Goal: Task Accomplishment & Management: Complete application form

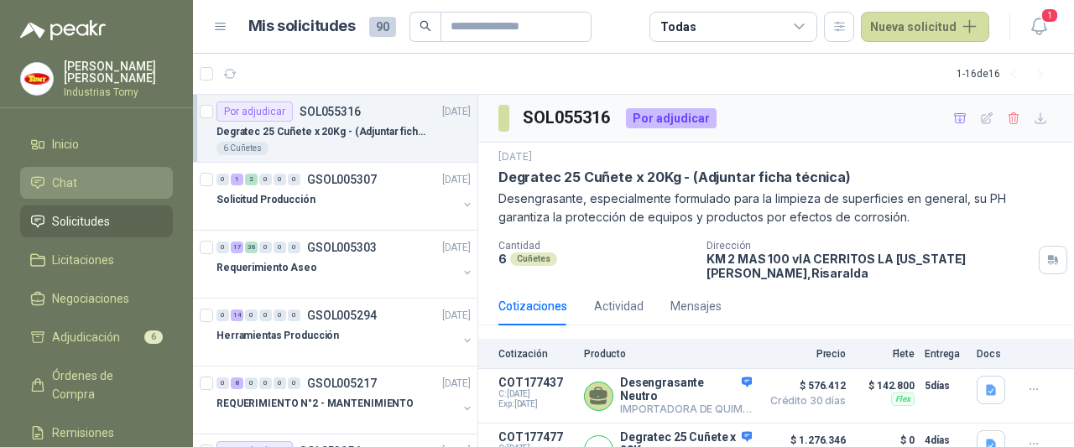
click at [71, 184] on span "Chat" at bounding box center [64, 183] width 25 height 18
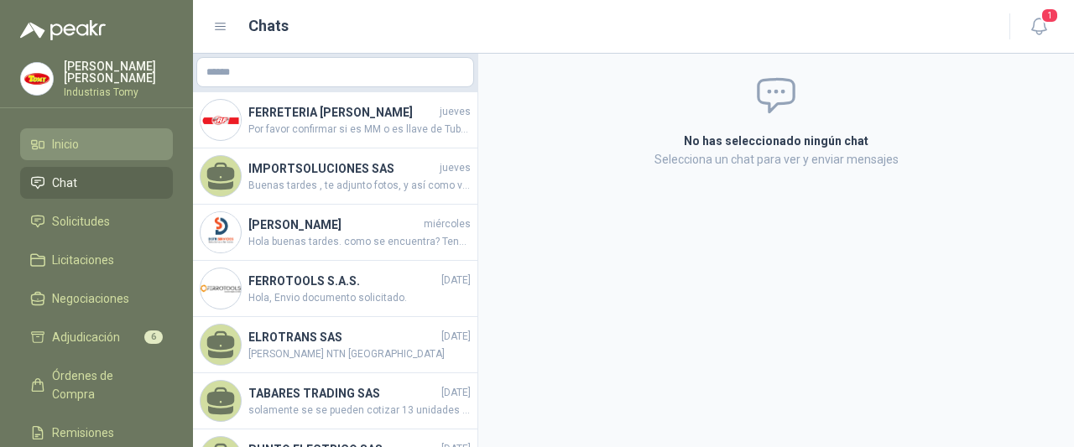
click at [84, 158] on link "Inicio" at bounding box center [96, 144] width 153 height 32
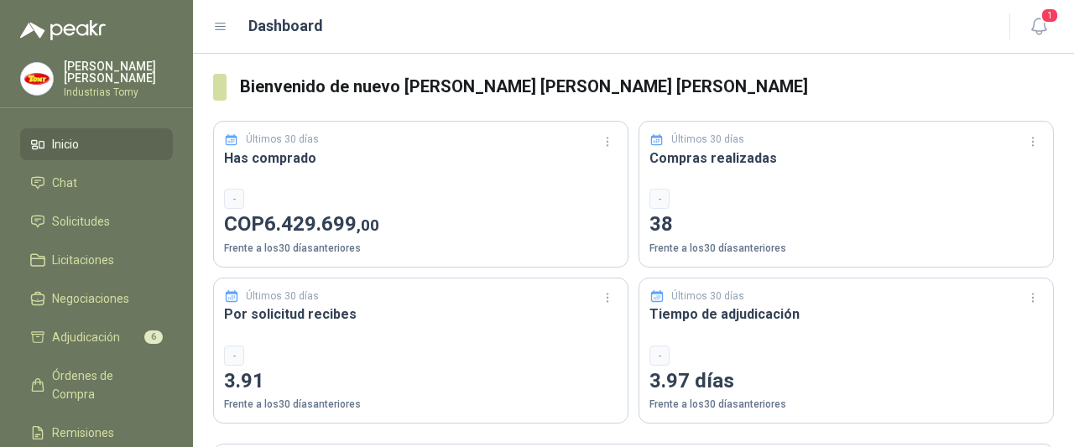
click at [319, 220] on span "6.429.699 ,00" at bounding box center [321, 223] width 115 height 23
click at [92, 187] on li "Chat" at bounding box center [96, 183] width 133 height 18
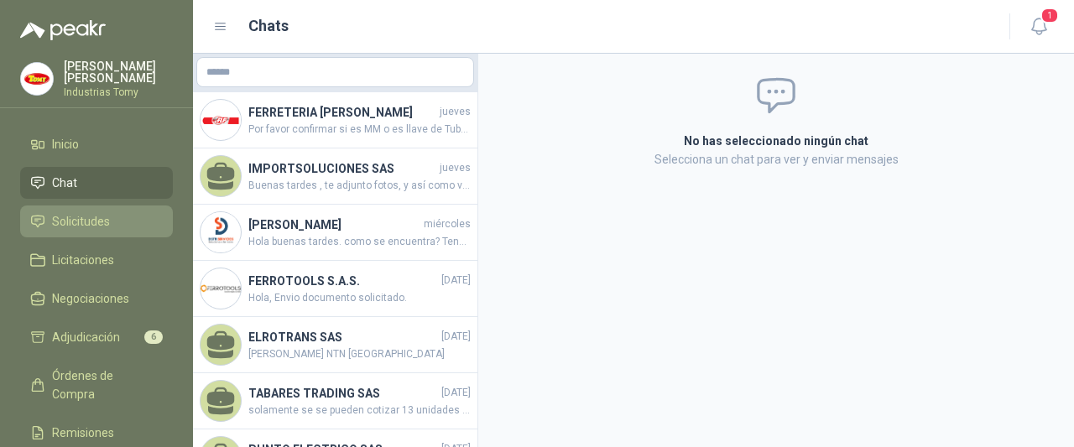
click at [91, 216] on span "Solicitudes" at bounding box center [81, 221] width 58 height 18
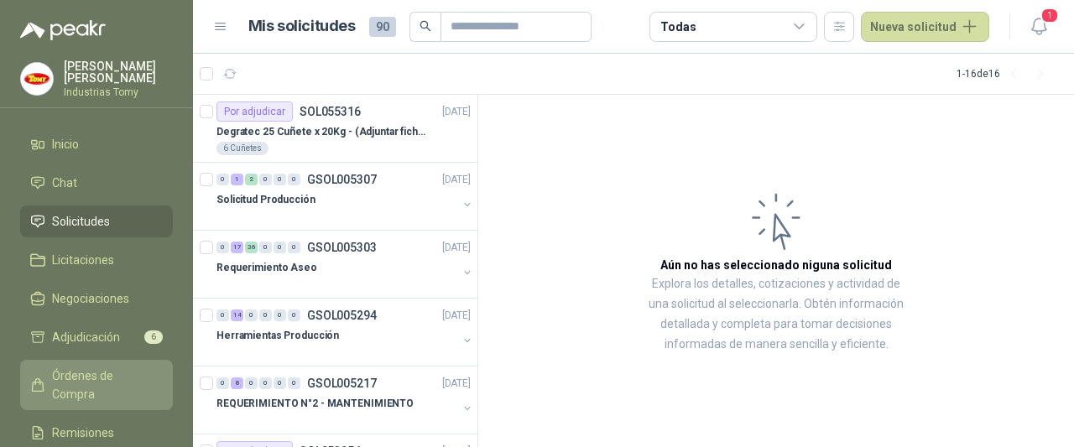
click at [77, 367] on span "Órdenes de Compra" at bounding box center [104, 385] width 105 height 37
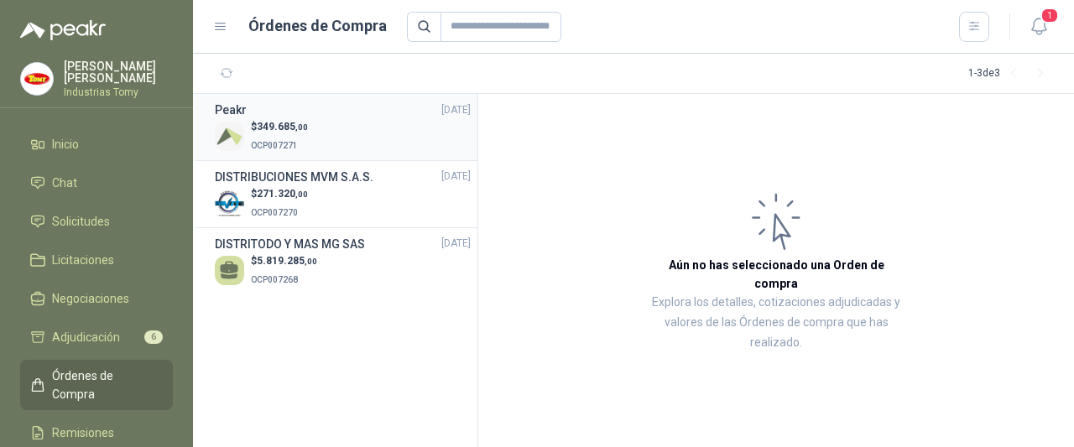
click at [337, 133] on div "$ 349.685 ,00 OCP007271" at bounding box center [343, 136] width 256 height 34
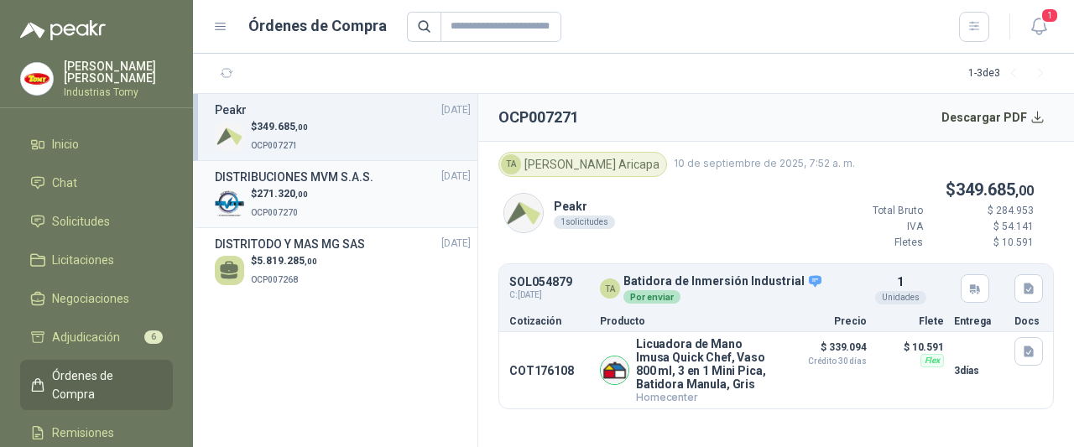
click at [315, 199] on div "$ 271.320 ,00 OCP007270" at bounding box center [343, 203] width 256 height 34
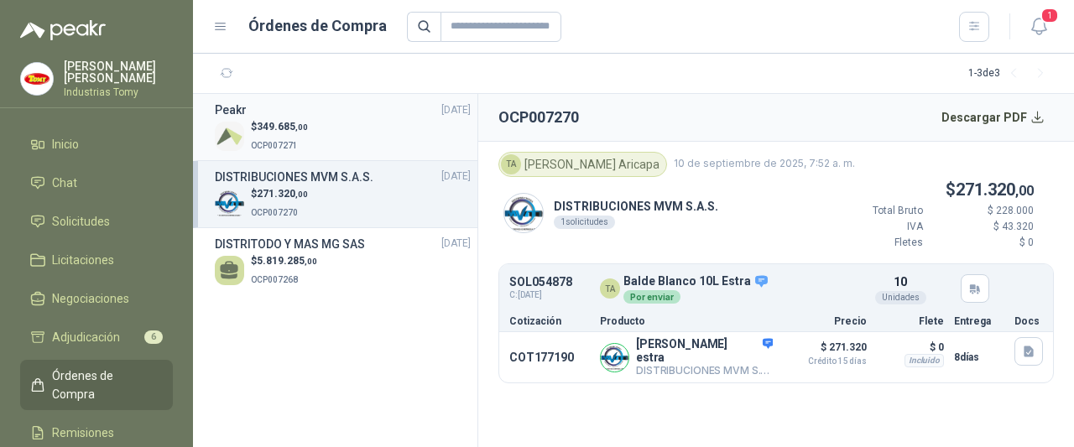
click at [319, 129] on div "$ 349.685 ,00 OCP007271" at bounding box center [343, 136] width 256 height 34
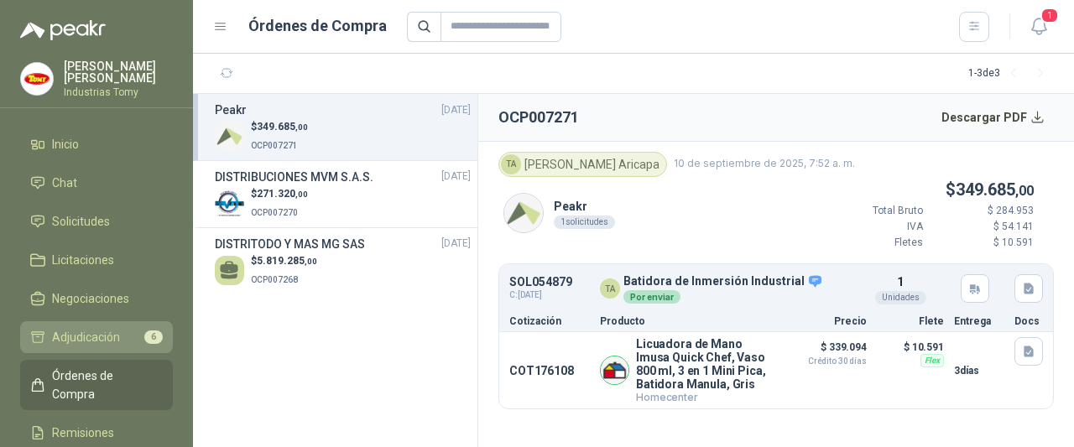
click at [70, 326] on link "Adjudicación 6" at bounding box center [96, 337] width 153 height 32
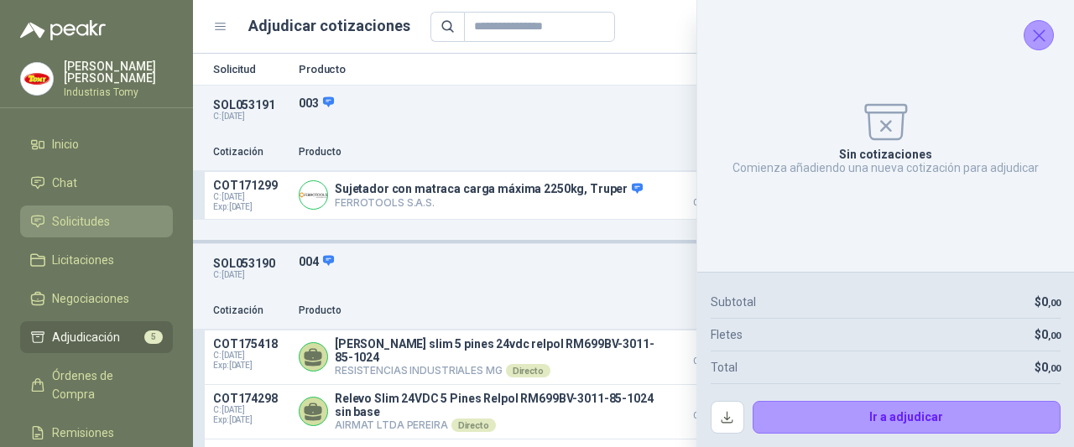
click at [70, 215] on span "Solicitudes" at bounding box center [81, 221] width 58 height 18
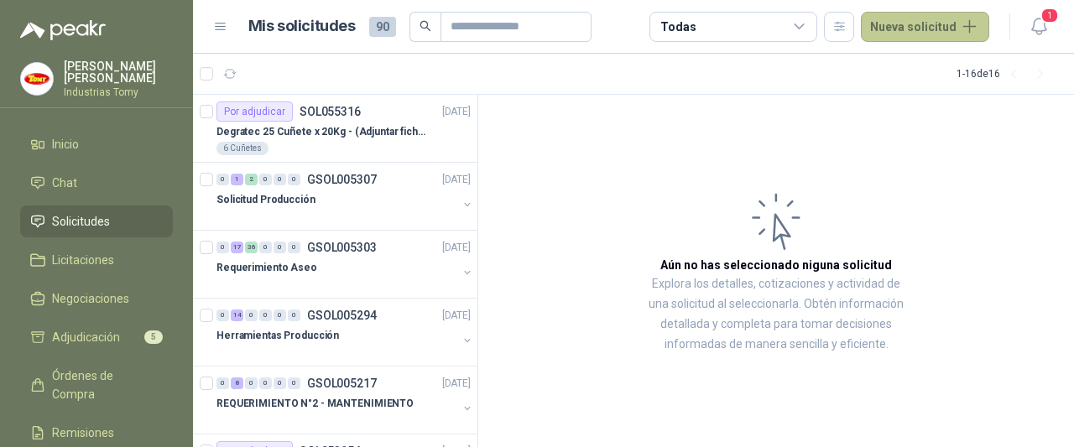
click at [895, 29] on button "Nueva solicitud" at bounding box center [925, 27] width 128 height 30
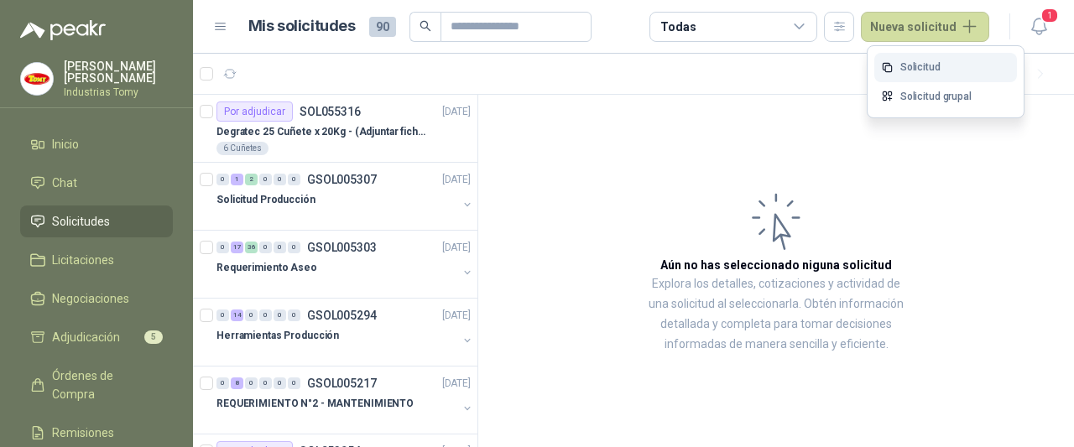
click at [932, 64] on link "Solicitud" at bounding box center [945, 67] width 143 height 29
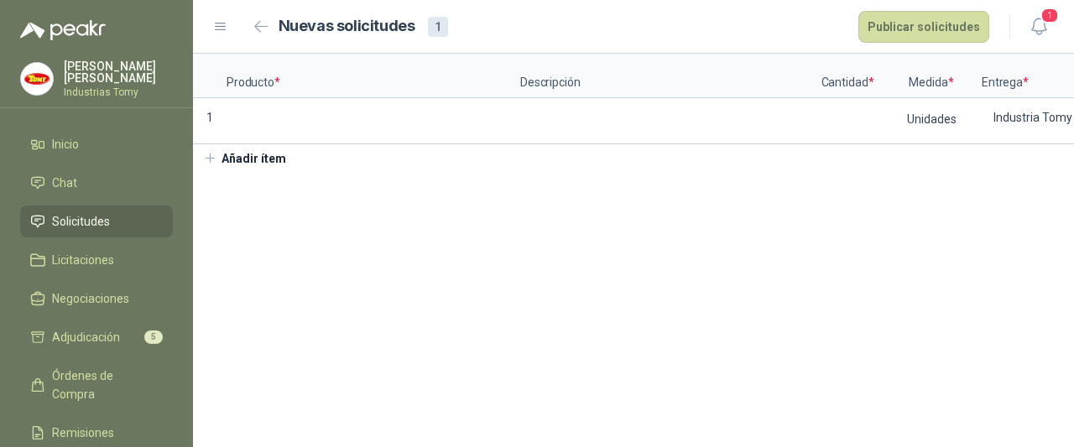
click at [274, 80] on span "*" at bounding box center [277, 82] width 6 height 10
drag, startPoint x: 254, startPoint y: 278, endPoint x: 248, endPoint y: 271, distance: 9.6
click at [254, 278] on section "Producto * Descripción Cantidad * Medida * Entrega * Doc 1 Unidades Industria T…" at bounding box center [633, 250] width 881 height 393
click at [89, 258] on span "Licitaciones" at bounding box center [83, 260] width 62 height 18
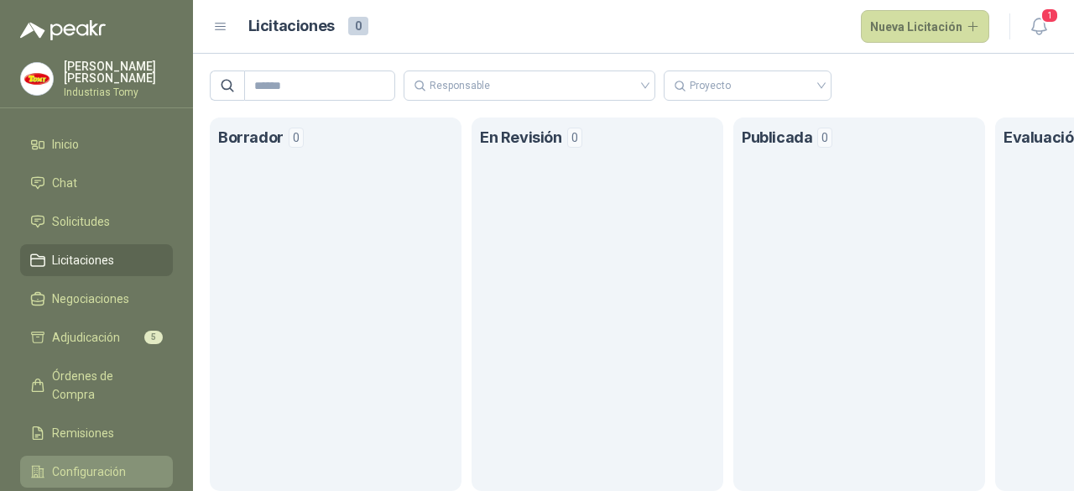
click at [110, 446] on span "Configuración" at bounding box center [89, 471] width 74 height 18
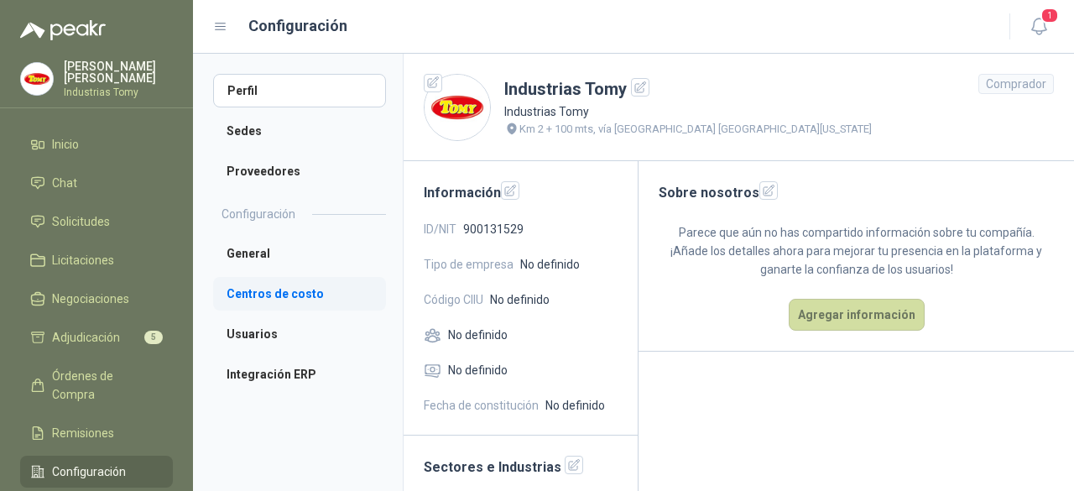
click at [289, 295] on li "Centros de costo" at bounding box center [299, 294] width 173 height 34
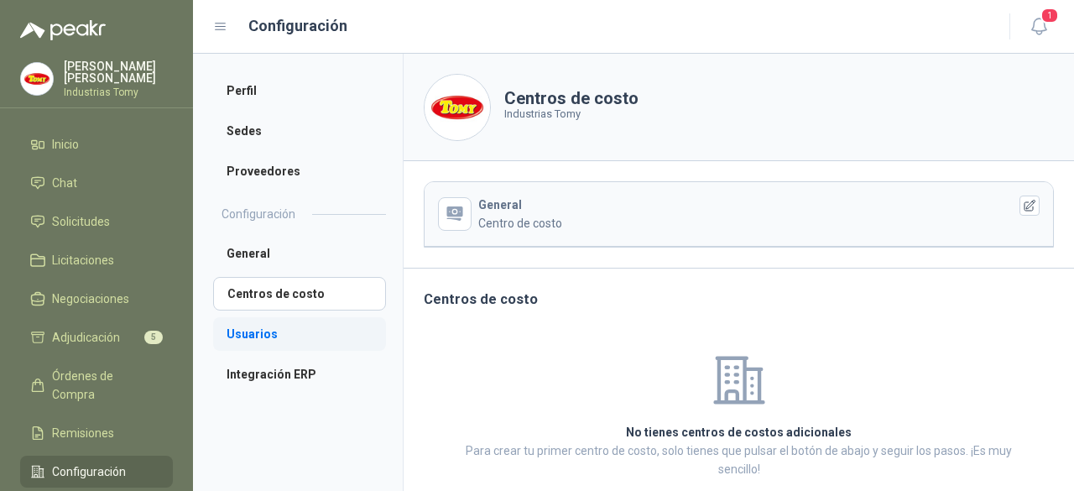
click at [254, 335] on li "Usuarios" at bounding box center [299, 334] width 173 height 34
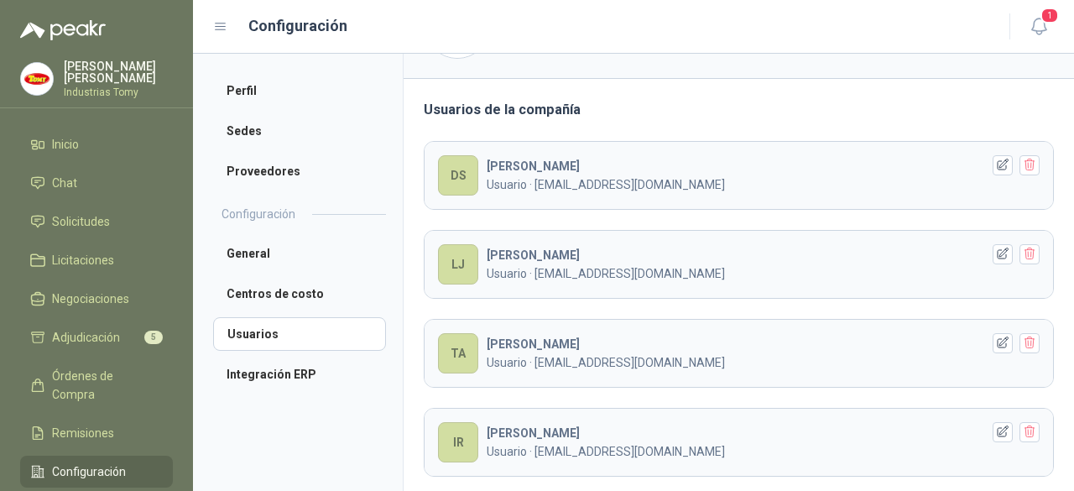
scroll to position [131, 0]
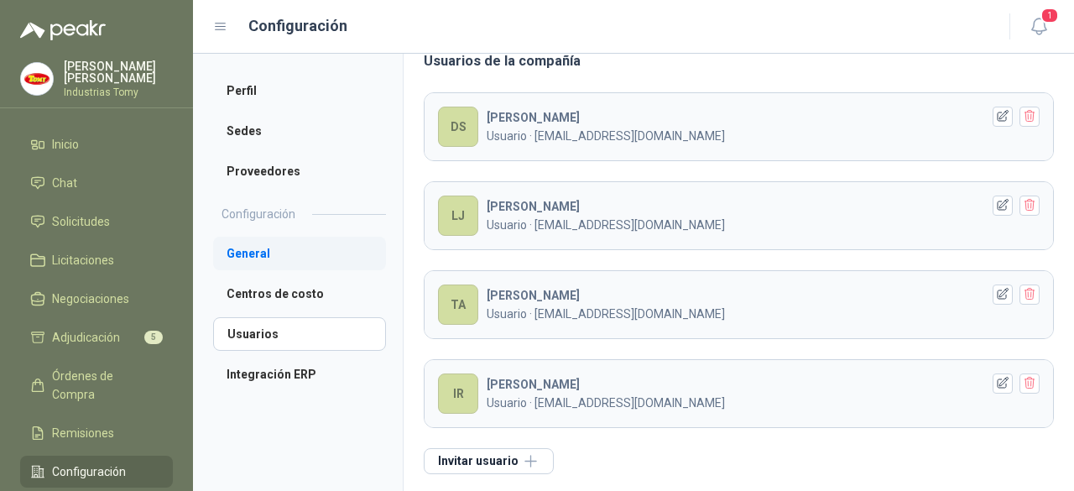
click at [282, 252] on li "General" at bounding box center [299, 254] width 173 height 34
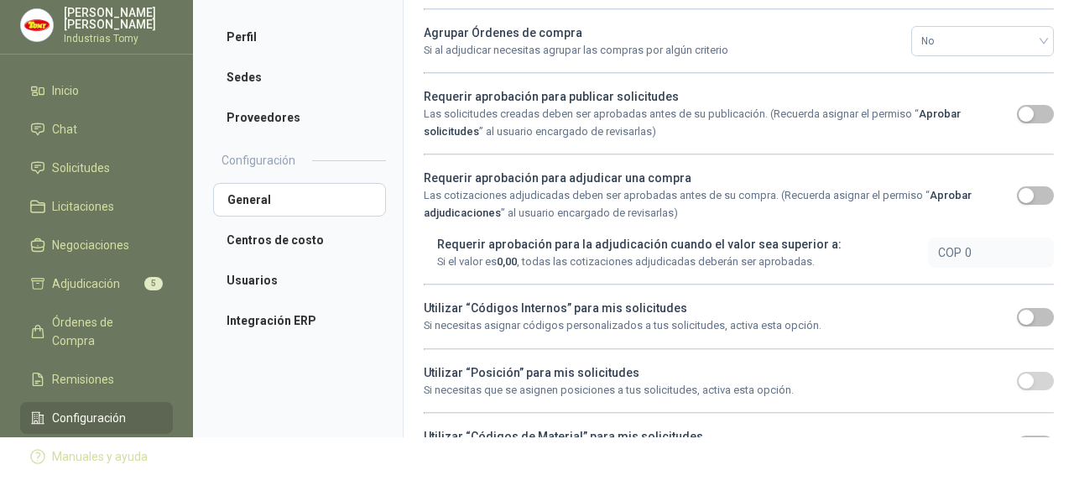
scroll to position [210, 0]
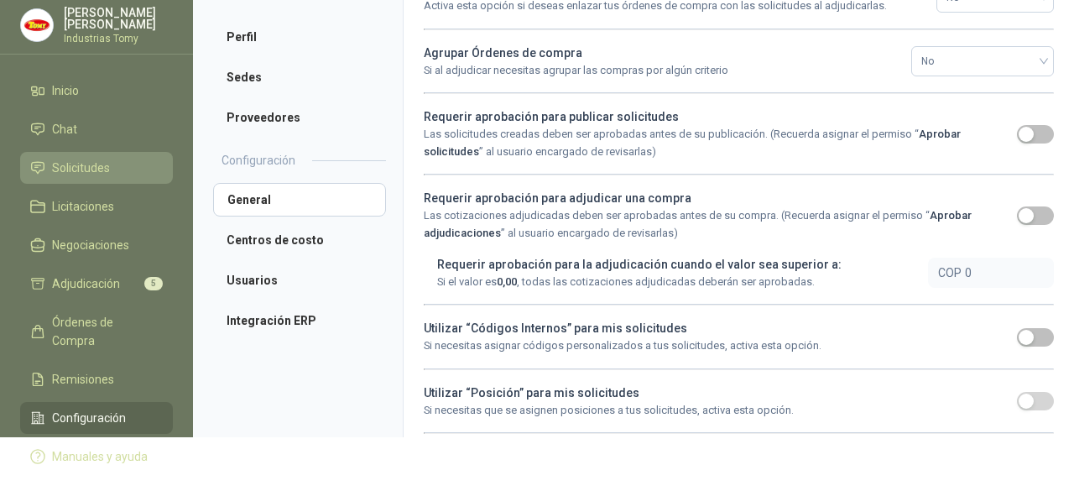
click at [91, 157] on link "Solicitudes" at bounding box center [96, 168] width 153 height 32
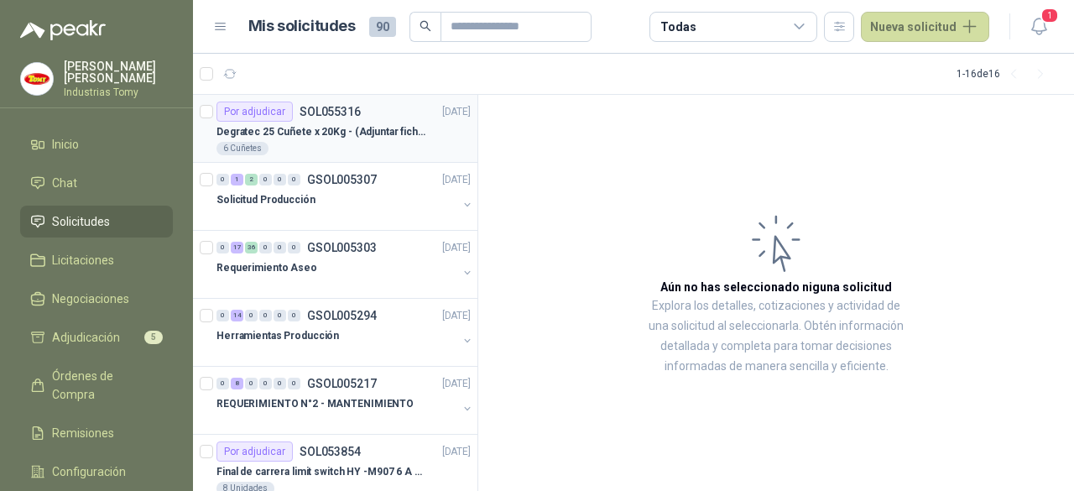
click at [327, 137] on p "Degratec 25 Cuñete x 20Kg - (Adjuntar ficha técnica)" at bounding box center [320, 132] width 209 height 16
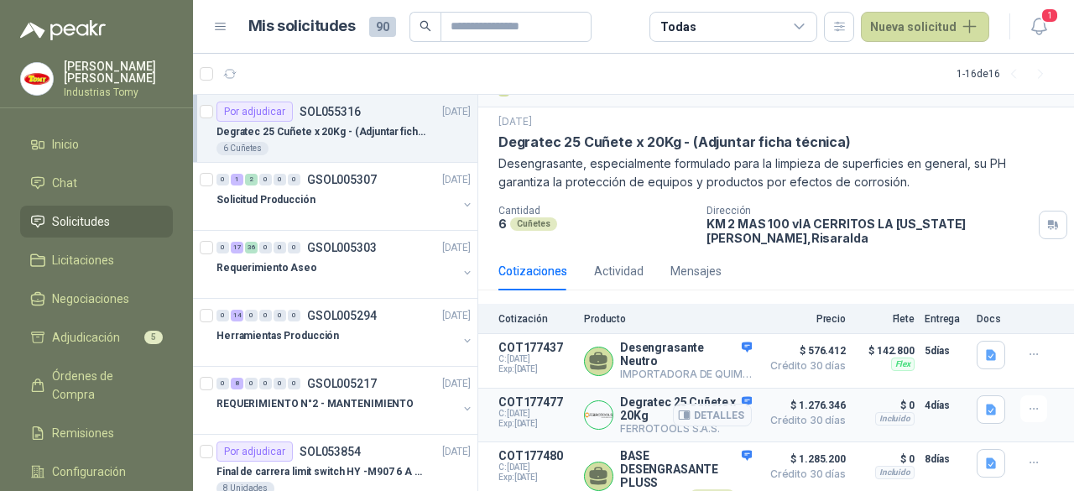
scroll to position [55, 0]
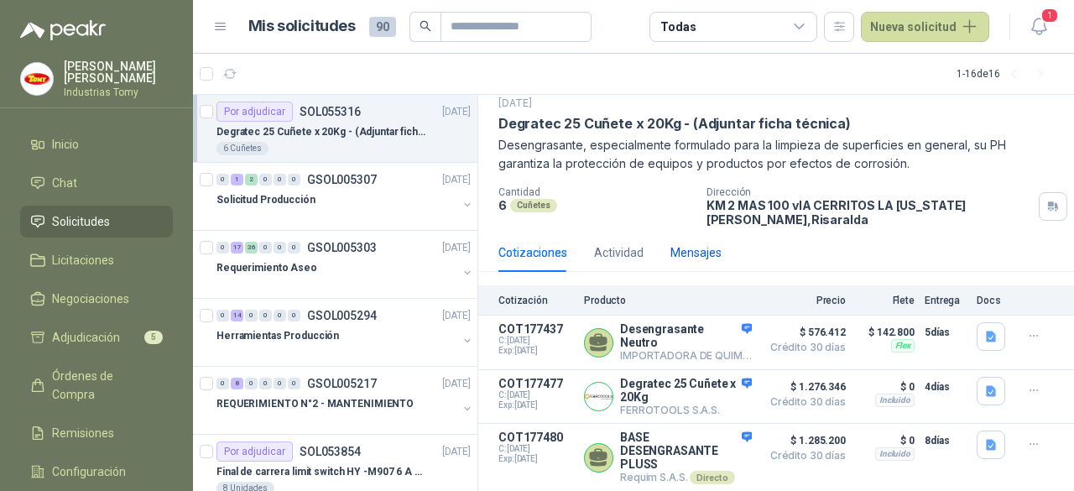
click at [674, 256] on div "Mensajes" at bounding box center [695, 252] width 51 height 18
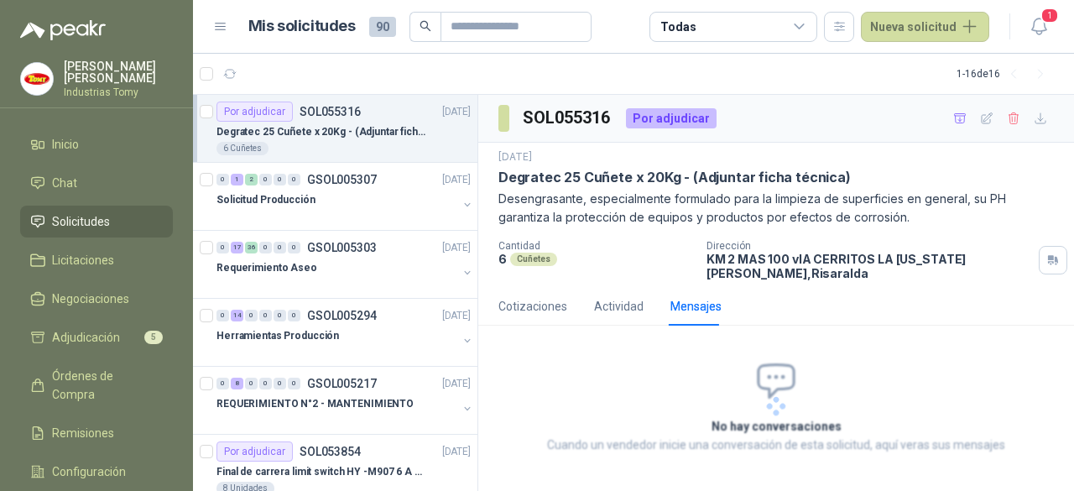
scroll to position [0, 0]
click at [609, 301] on div "Actividad" at bounding box center [618, 306] width 49 height 18
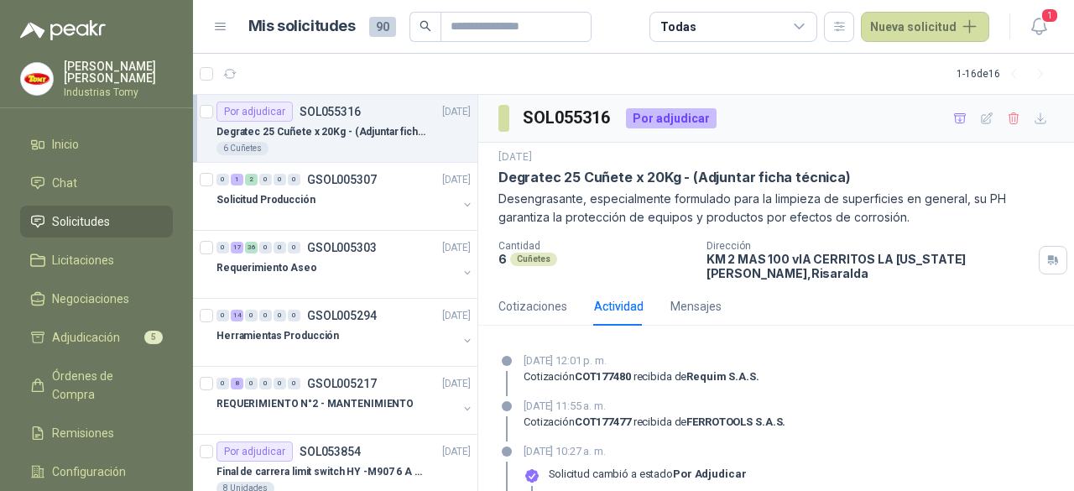
scroll to position [128, 0]
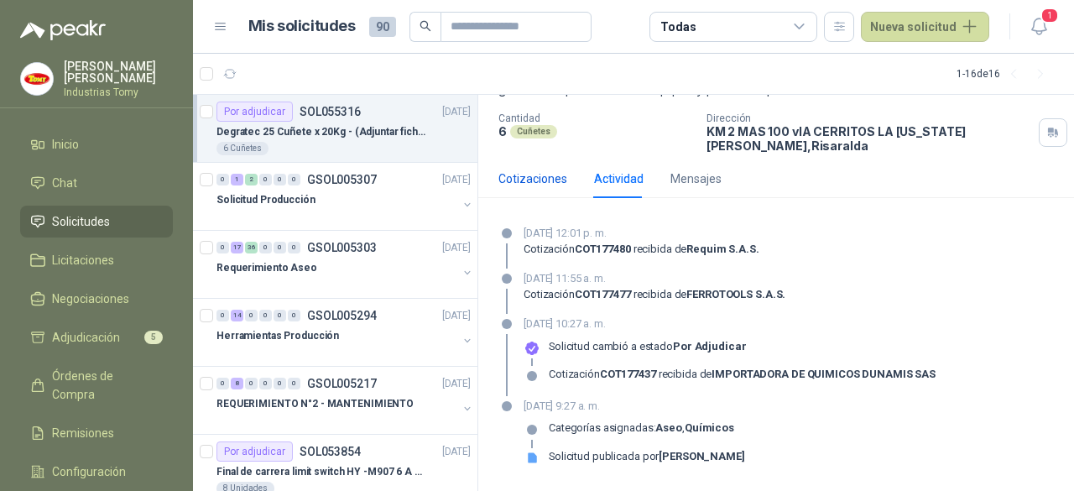
click at [529, 177] on div "Cotizaciones" at bounding box center [532, 178] width 69 height 18
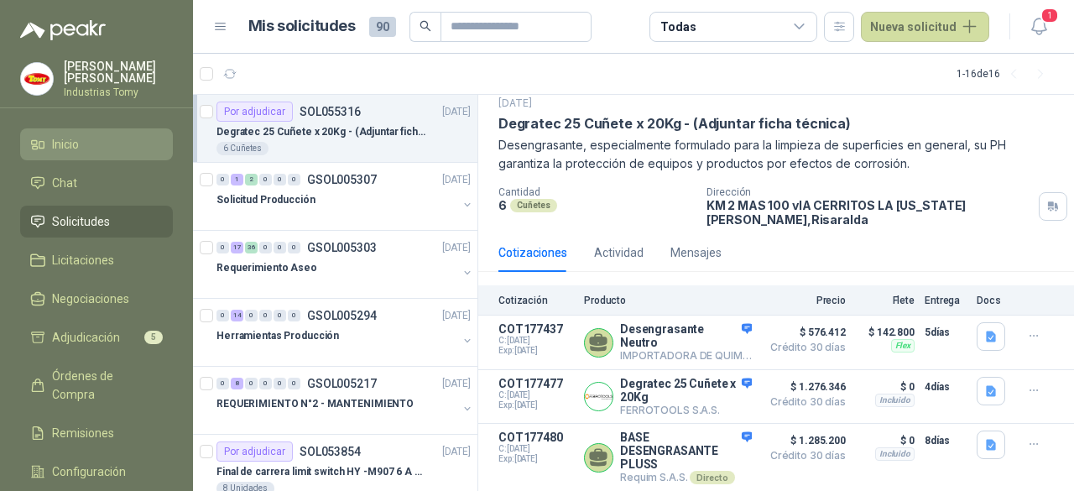
click at [102, 150] on li "Inicio" at bounding box center [96, 144] width 133 height 18
